Goal: Submit feedback/report problem

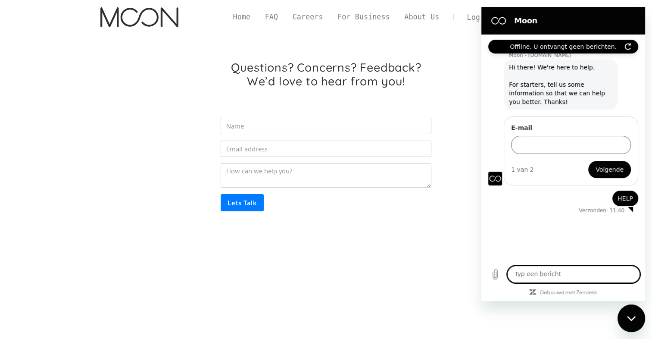
click at [580, 271] on textarea at bounding box center [573, 274] width 133 height 17
click at [451, 58] on div "Questions? Concerns? Feedback? We’d love to hear from you! Lets Talk Thank you!…" at bounding box center [326, 151] width 452 height 235
